Goal: Find specific page/section: Find specific page/section

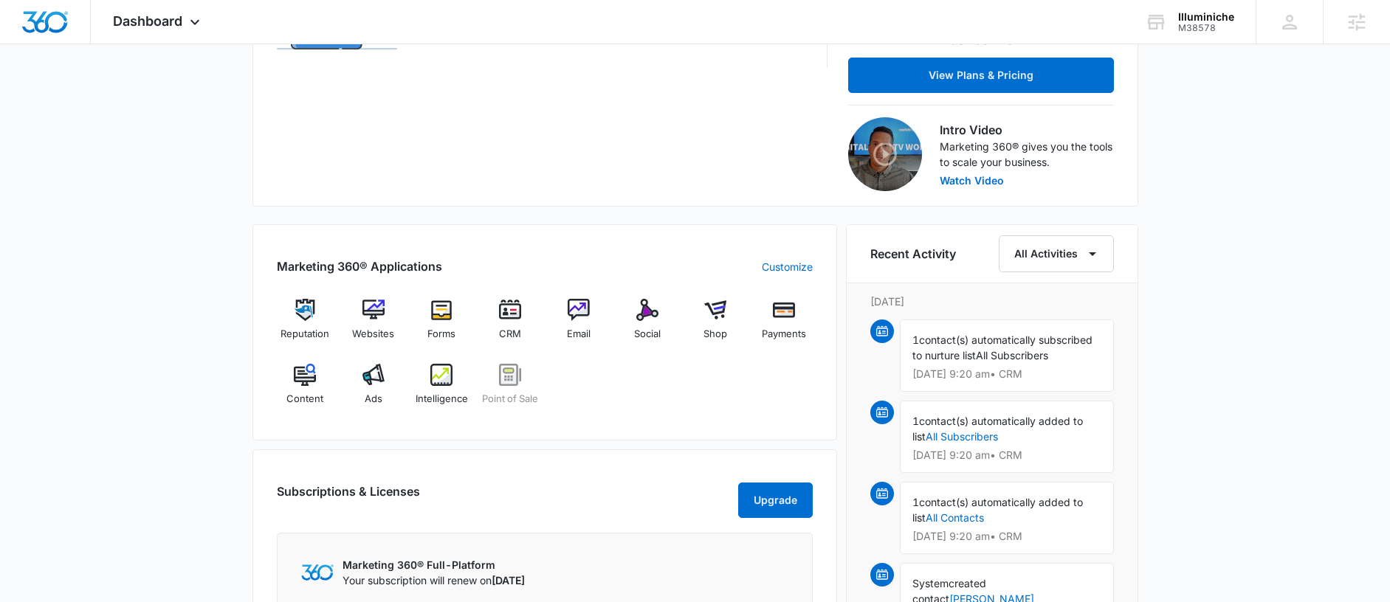
scroll to position [408, 0]
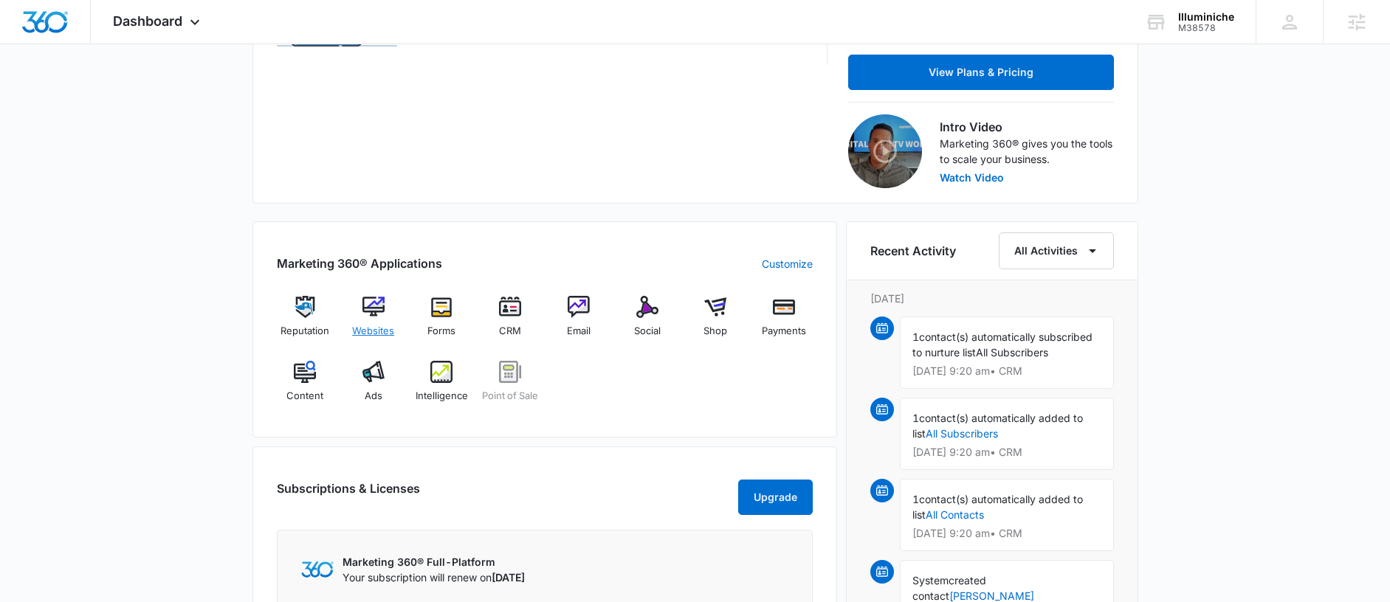
click at [362, 307] on img at bounding box center [373, 307] width 22 height 22
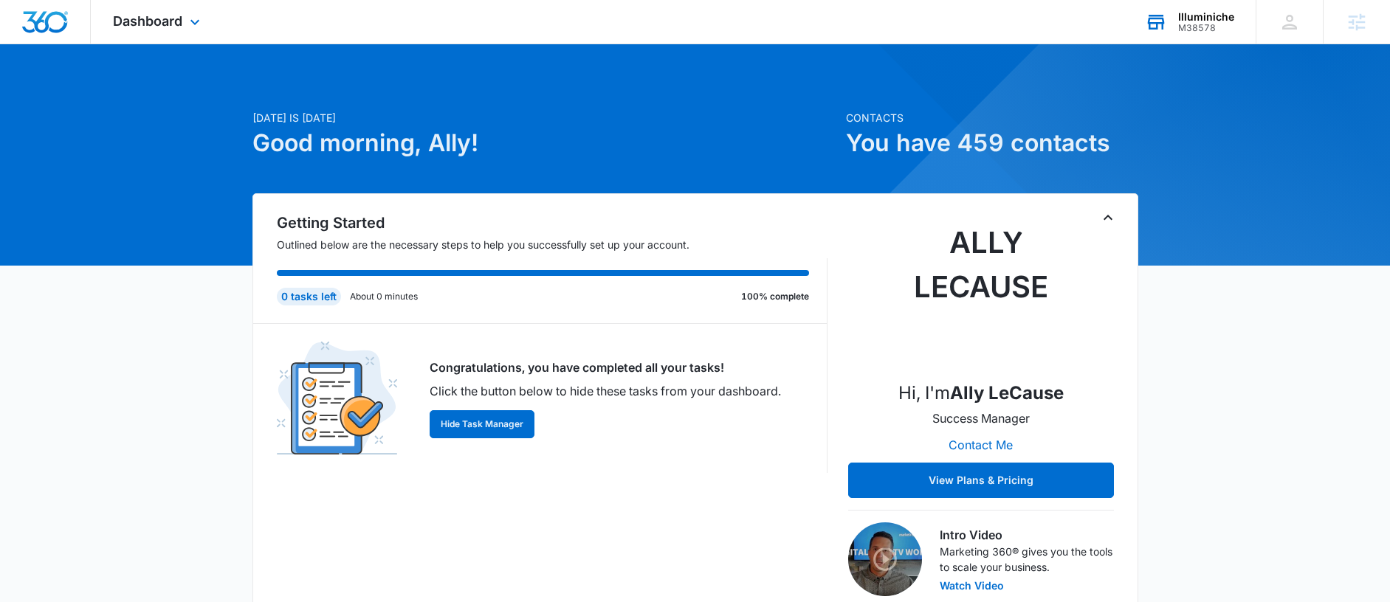
click at [1186, 17] on div "Illuminiche" at bounding box center [1206, 17] width 56 height 12
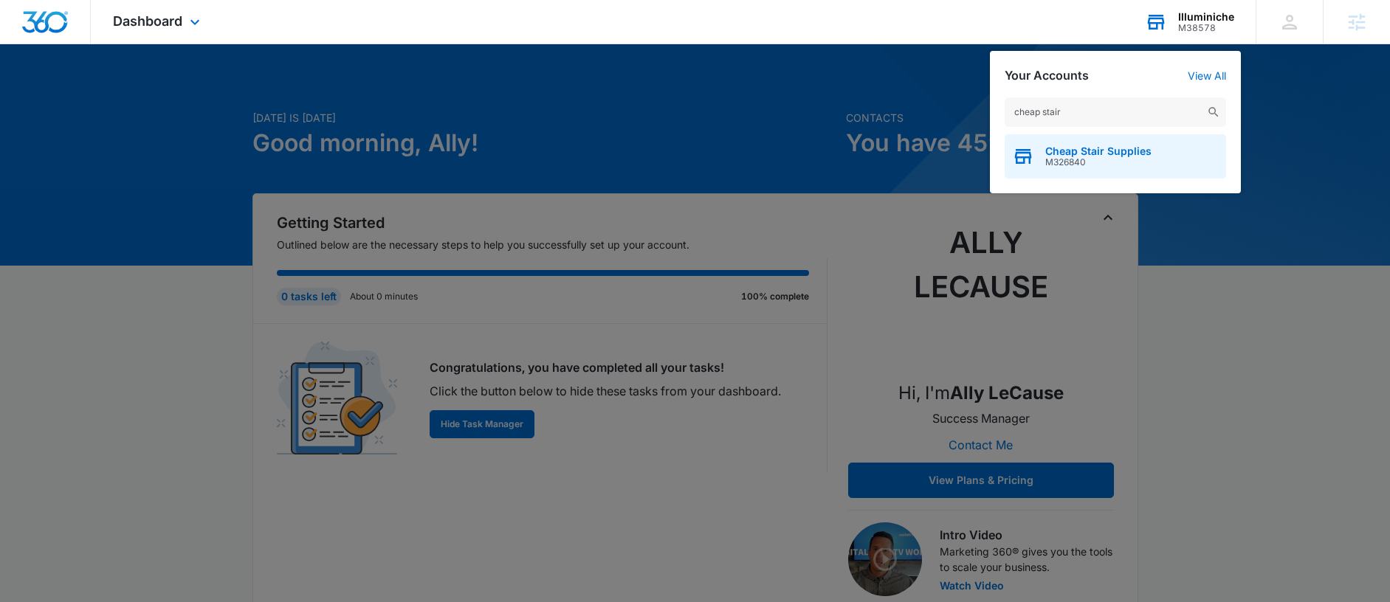
type input "cheap stair"
click at [1169, 143] on div "Cheap Stair Supplies M326840" at bounding box center [1115, 156] width 221 height 44
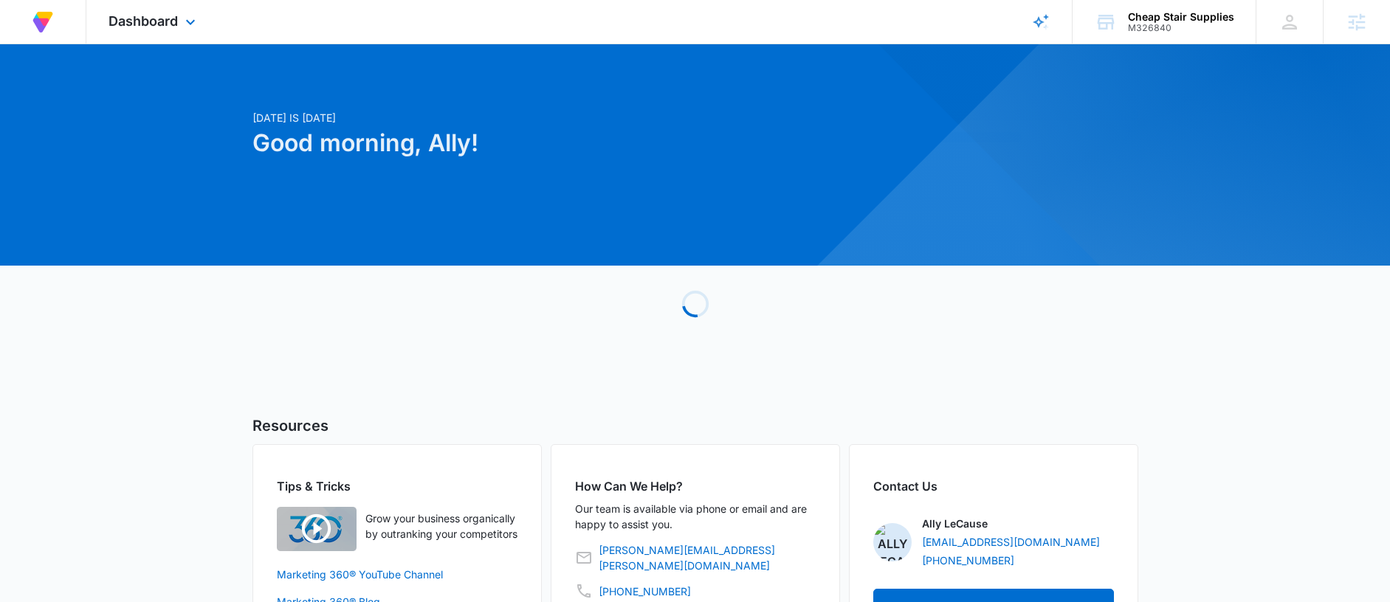
click at [179, 28] on div "Dashboard Apps Reputation Forms CRM Email Social Content Ads Intelligence Files…" at bounding box center [153, 22] width 135 height 44
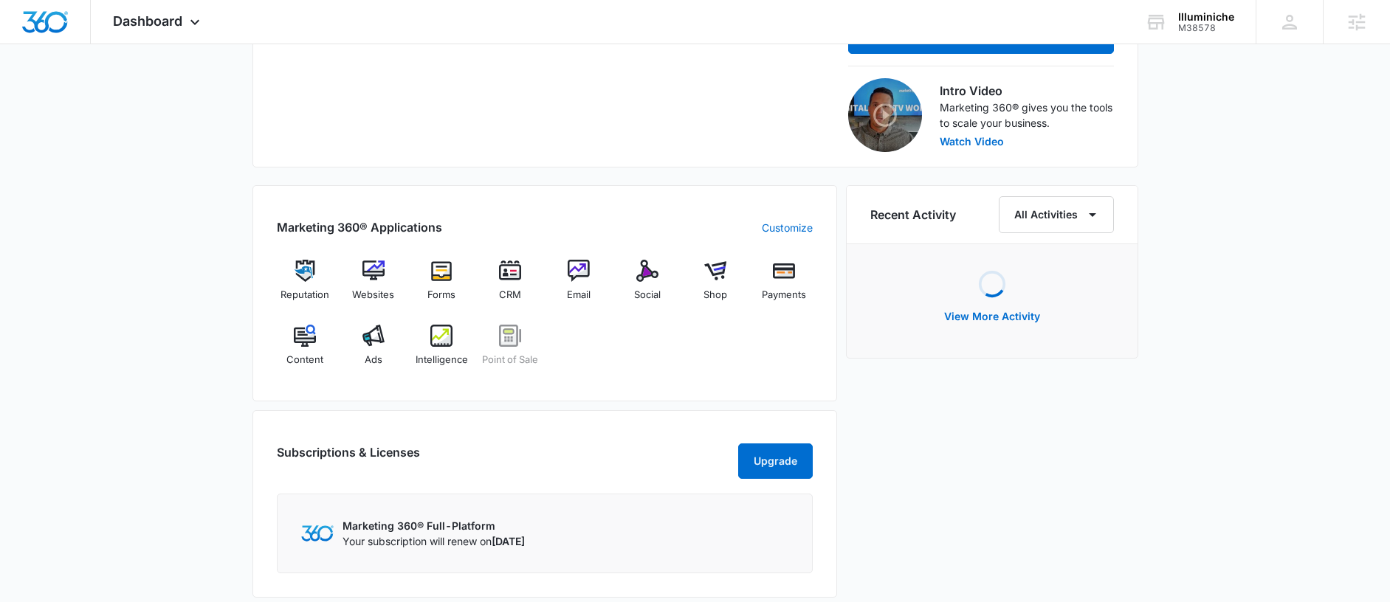
scroll to position [451, 0]
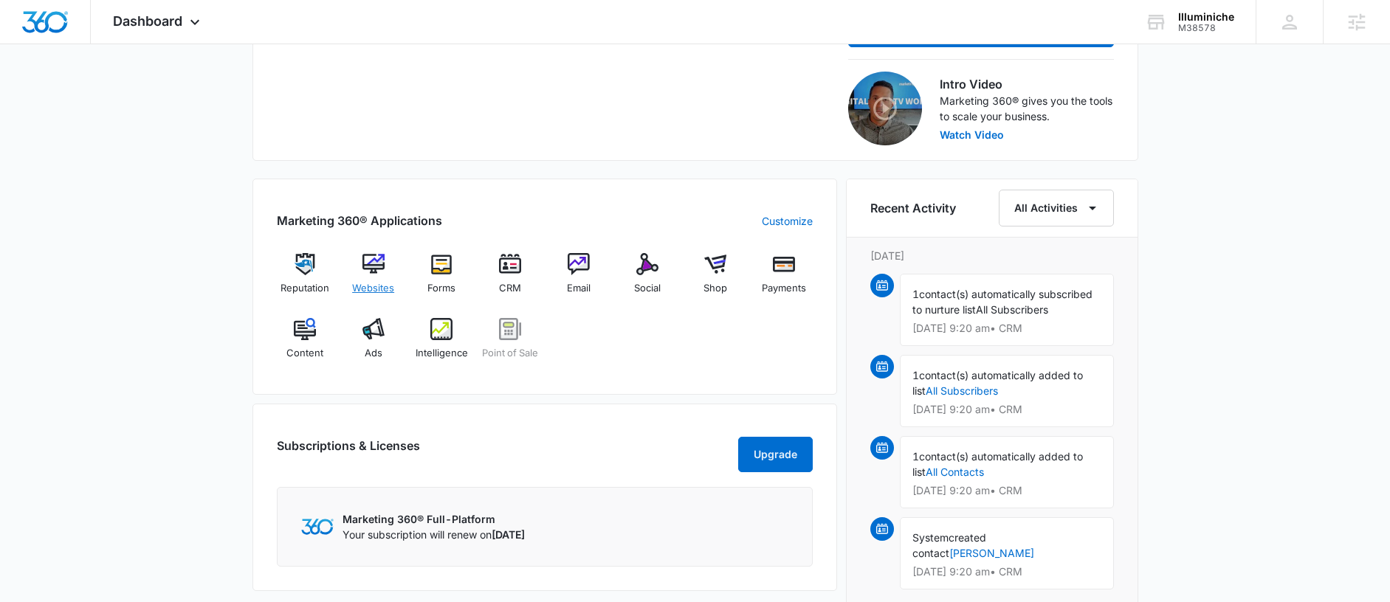
click at [366, 263] on img at bounding box center [373, 264] width 22 height 22
